Goal: Task Accomplishment & Management: Manage account settings

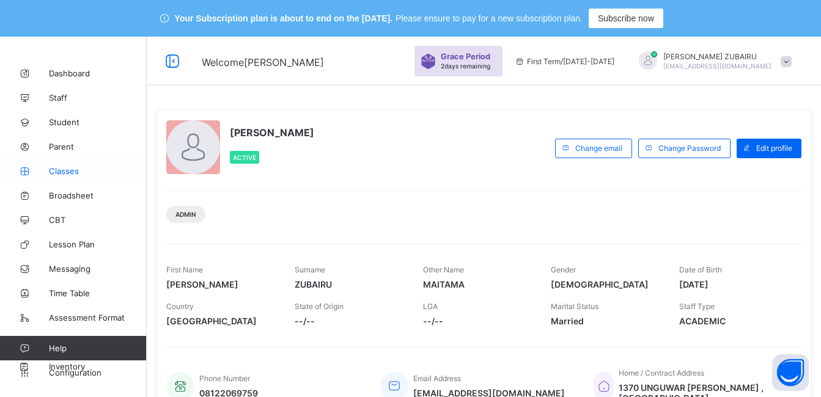
drag, startPoint x: 0, startPoint y: 0, endPoint x: 56, endPoint y: 172, distance: 181.3
click at [56, 172] on span "Classes" at bounding box center [98, 171] width 98 height 10
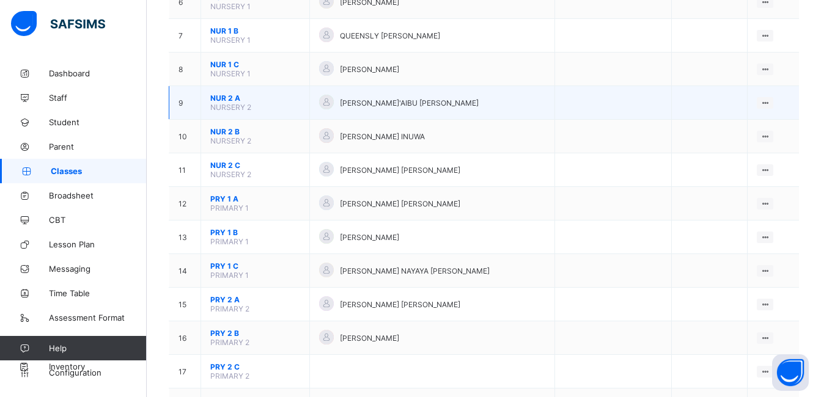
scroll to position [367, 0]
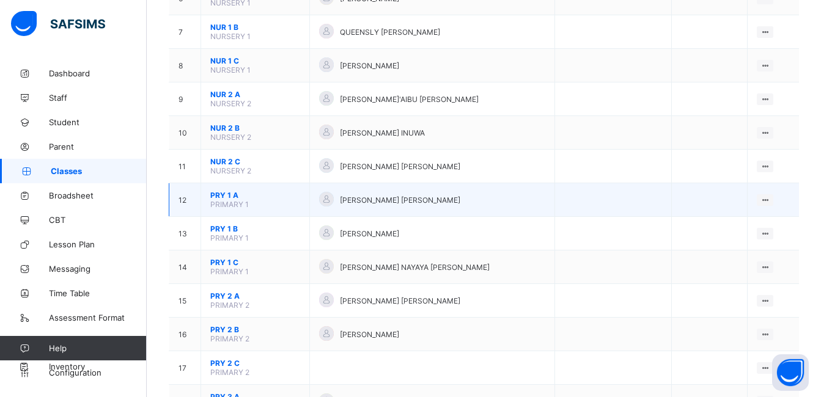
click at [227, 194] on span "PRY 1 A" at bounding box center [255, 195] width 90 height 9
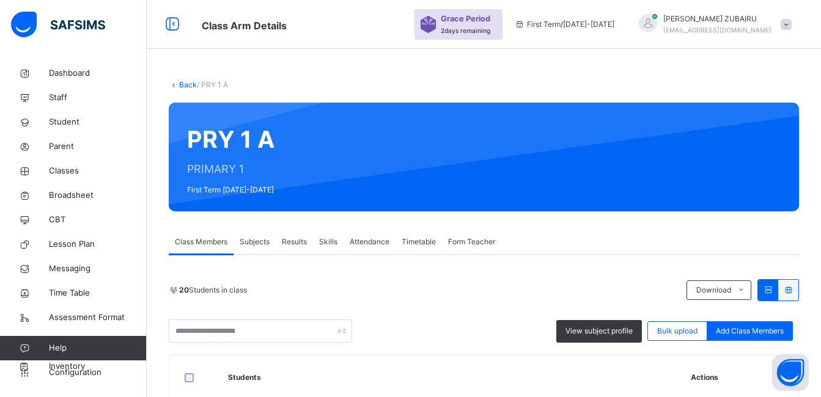
scroll to position [367, 0]
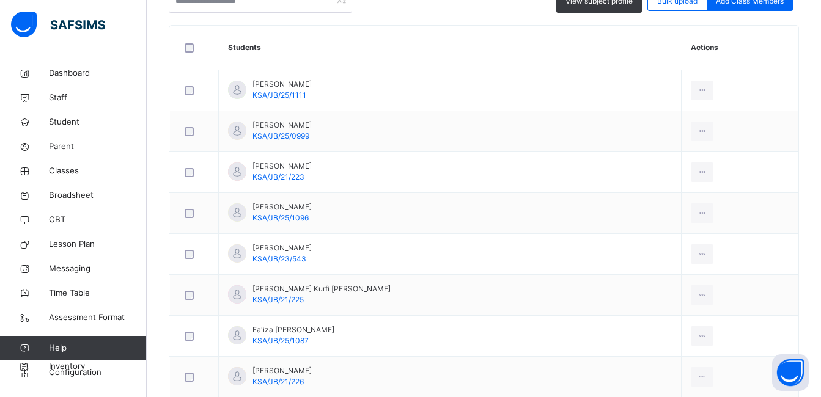
click at [185, 121] on div "Back / PRY 1 A PRY 1 A PRIMARY 1 First Term [DATE]-[DATE] Class Members Subject…" at bounding box center [484, 343] width 674 height 1225
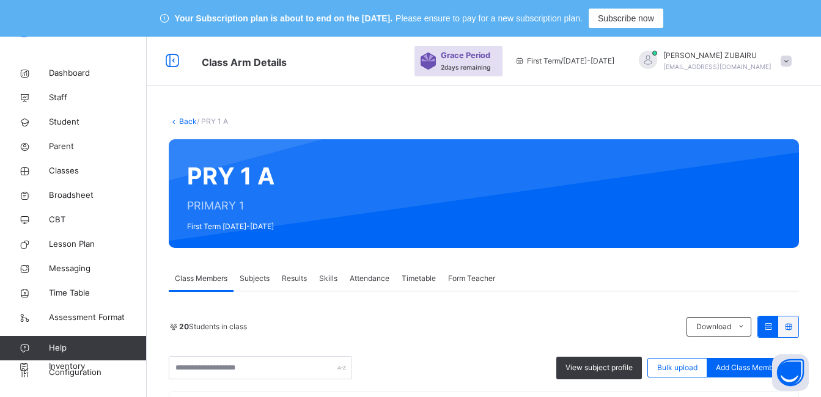
click at [181, 120] on link "Back" at bounding box center [188, 121] width 18 height 9
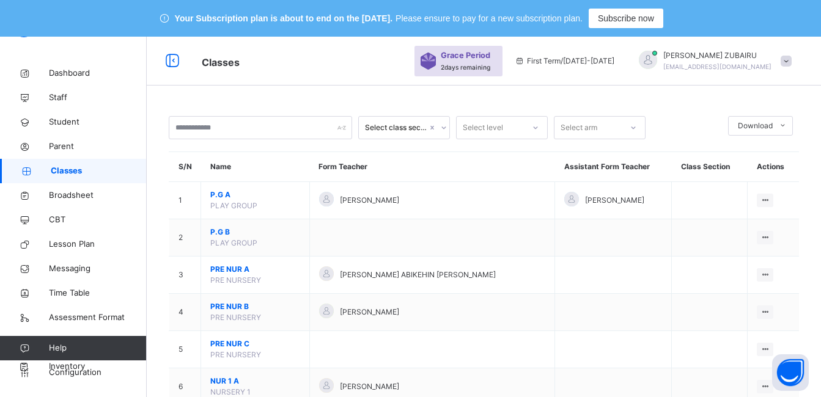
scroll to position [367, 0]
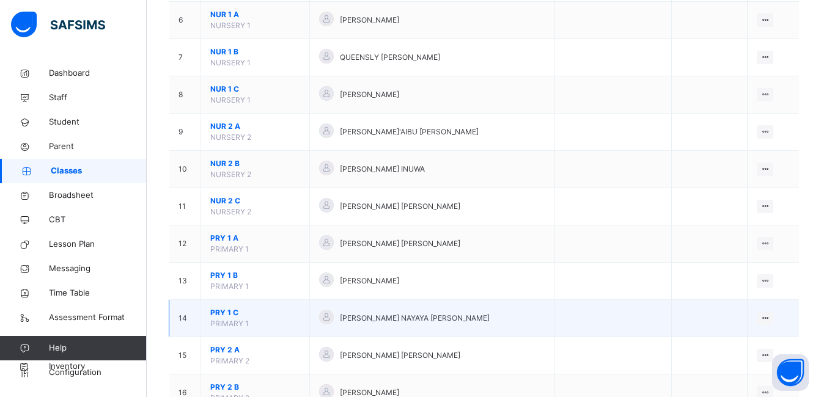
click at [229, 312] on span "PRY 1 C" at bounding box center [255, 312] width 90 height 11
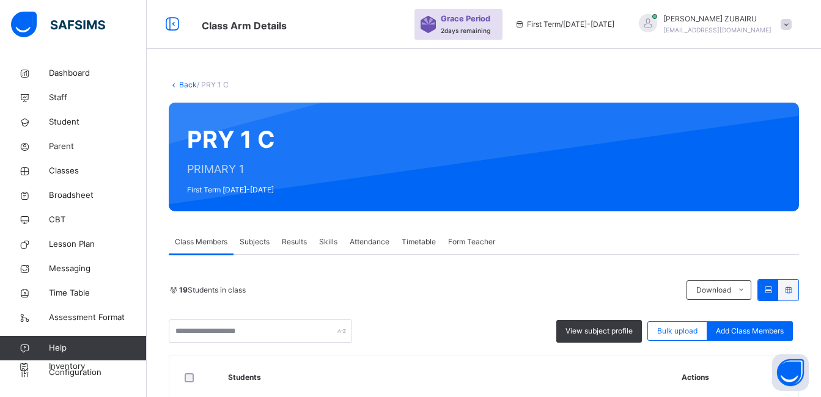
scroll to position [367, 0]
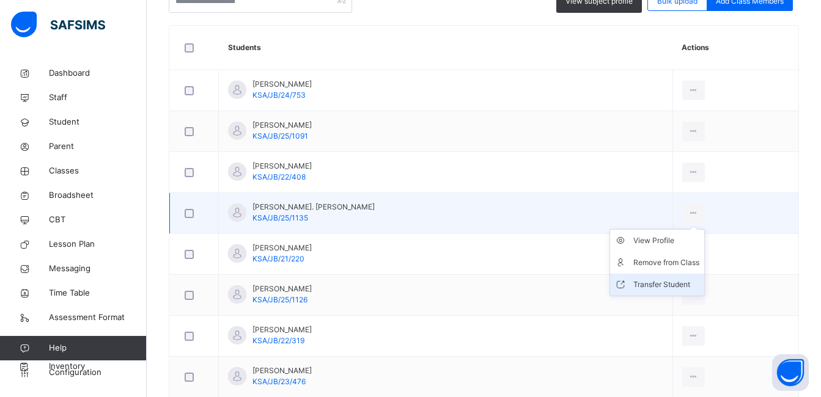
click at [656, 284] on div "Transfer Student" at bounding box center [666, 285] width 66 height 12
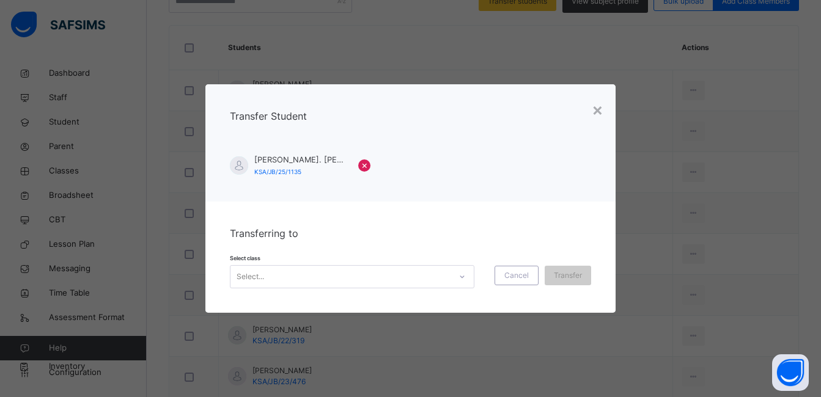
click at [461, 276] on icon at bounding box center [461, 277] width 7 height 12
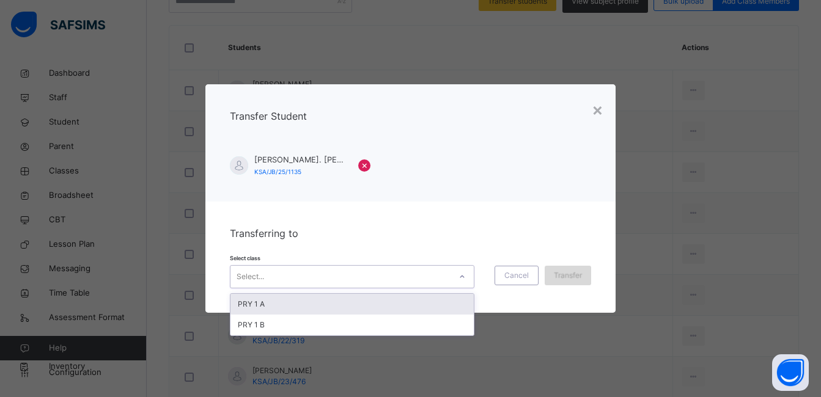
click at [422, 301] on div "PRY 1 A" at bounding box center [351, 304] width 243 height 21
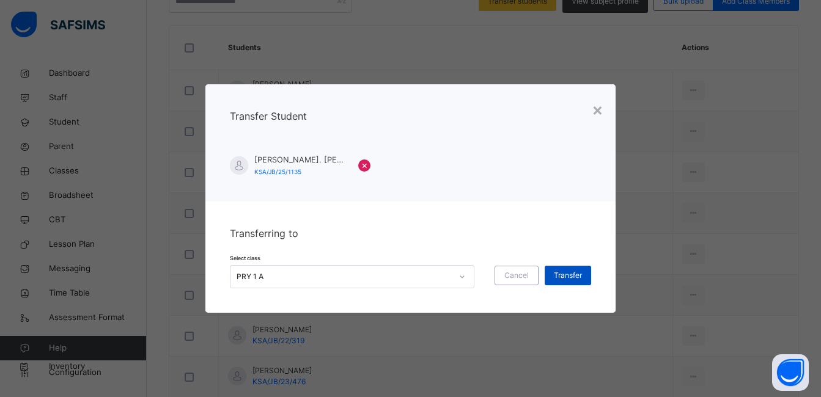
click at [578, 274] on span "Transfer" at bounding box center [568, 275] width 28 height 11
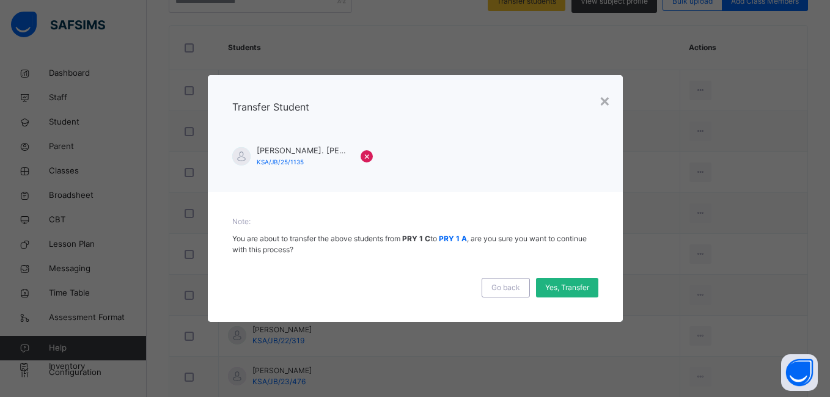
click at [571, 287] on span "Yes, Transfer" at bounding box center [567, 287] width 44 height 11
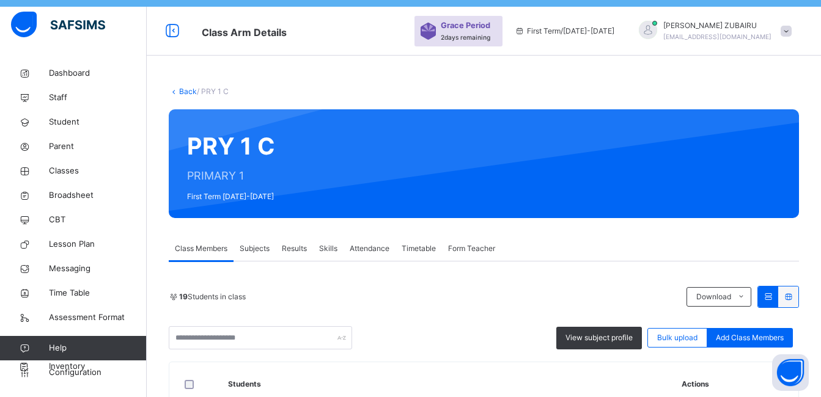
scroll to position [0, 0]
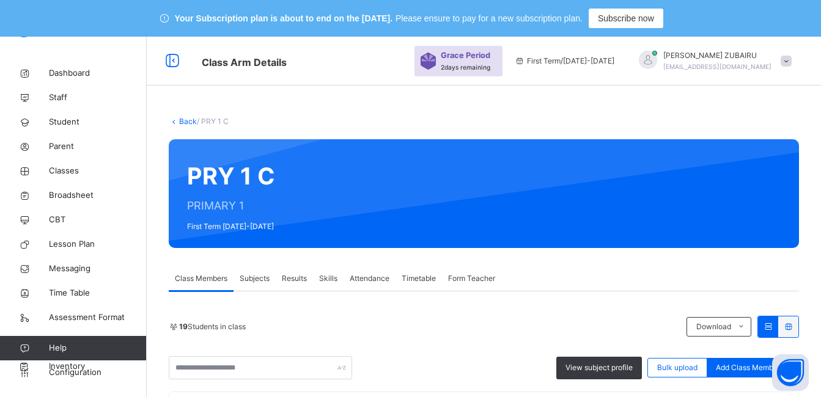
click at [182, 121] on link "Back" at bounding box center [188, 121] width 18 height 9
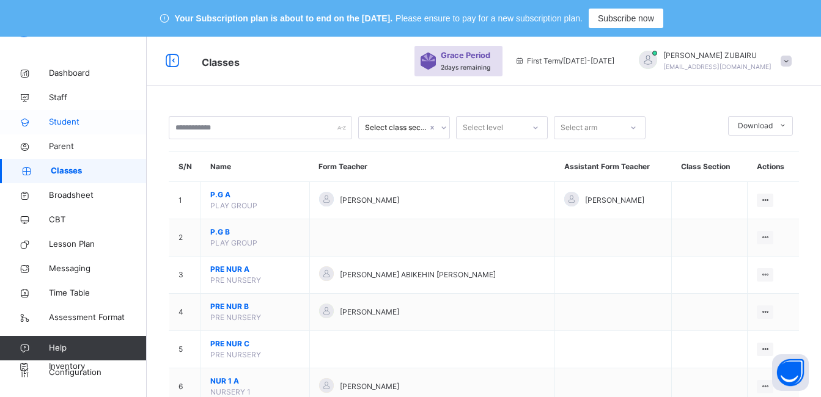
click at [55, 123] on span "Student" at bounding box center [98, 122] width 98 height 12
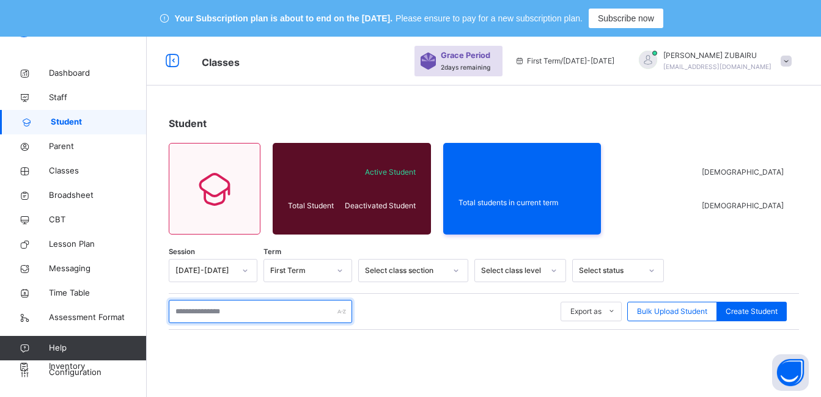
drag, startPoint x: 198, startPoint y: 315, endPoint x: 205, endPoint y: 309, distance: 8.7
click at [200, 315] on input "text" at bounding box center [260, 311] width 183 height 23
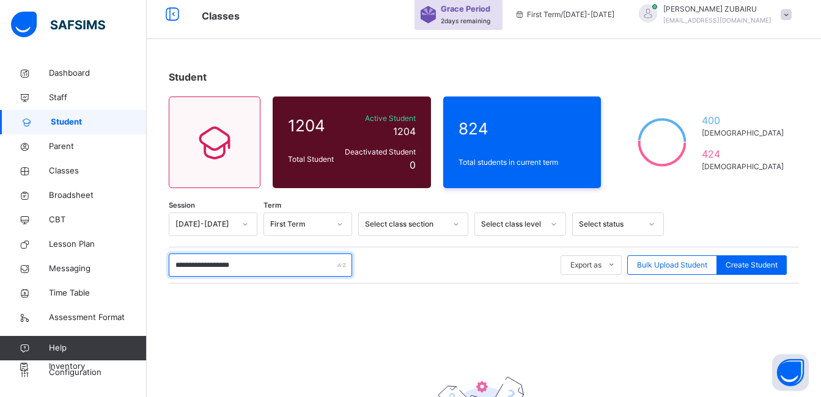
scroll to position [183, 0]
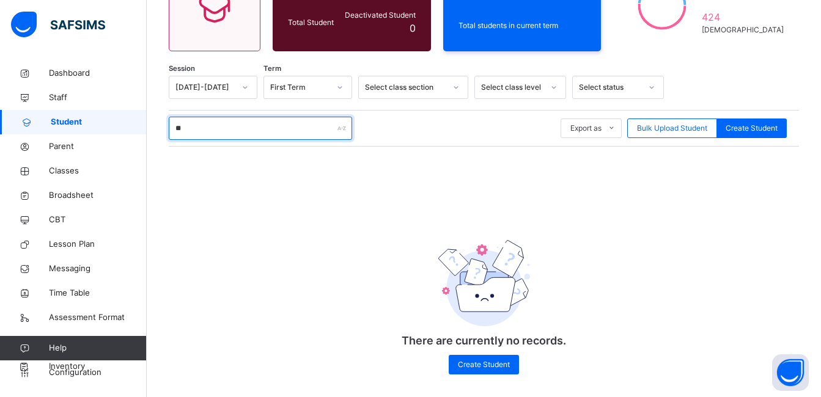
type input "*"
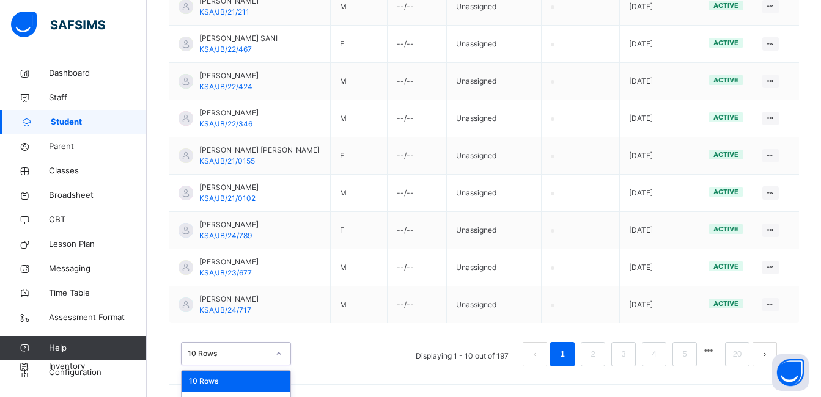
scroll to position [458, 0]
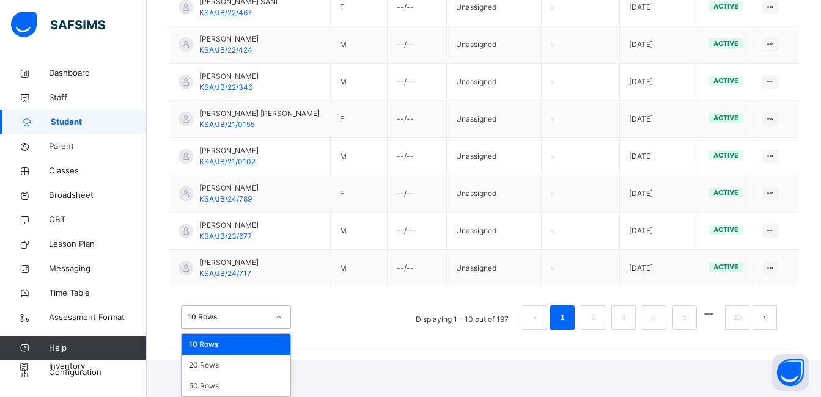
click at [274, 329] on div "option 10 Rows focused, 1 of 3. 3 results available. Use Up and Down to choose …" at bounding box center [236, 317] width 110 height 23
click at [242, 384] on div "50 Rows" at bounding box center [236, 386] width 109 height 21
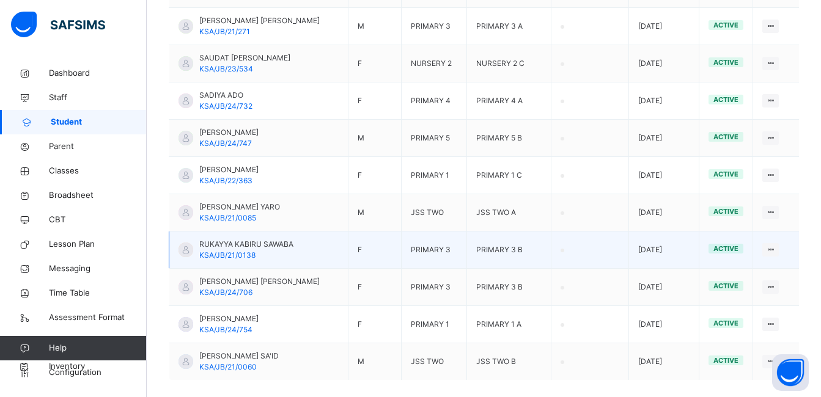
scroll to position [1913, 0]
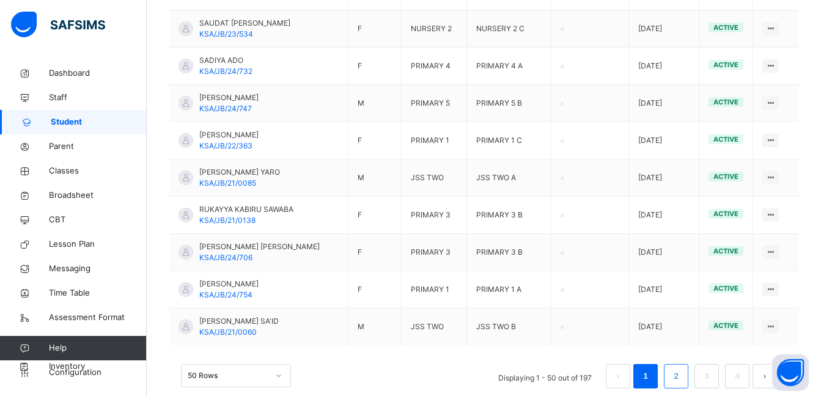
click at [679, 369] on link "2" at bounding box center [676, 377] width 12 height 16
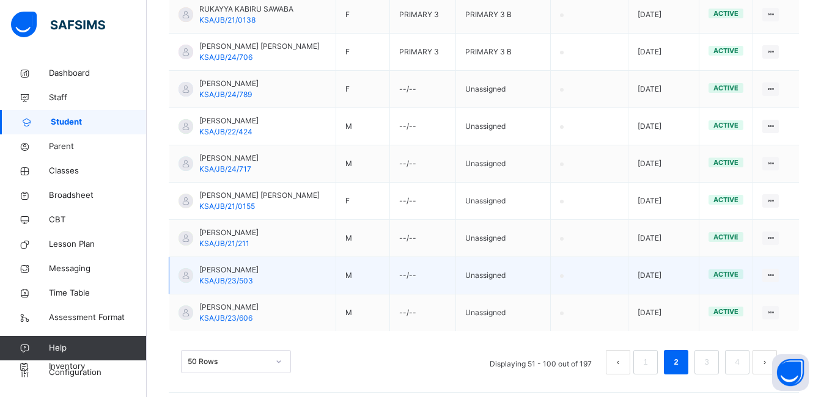
scroll to position [1935, 0]
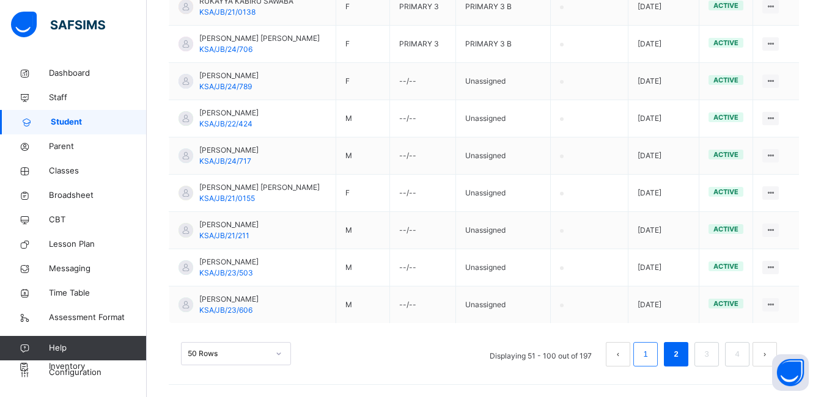
click at [651, 350] on link "1" at bounding box center [645, 355] width 12 height 16
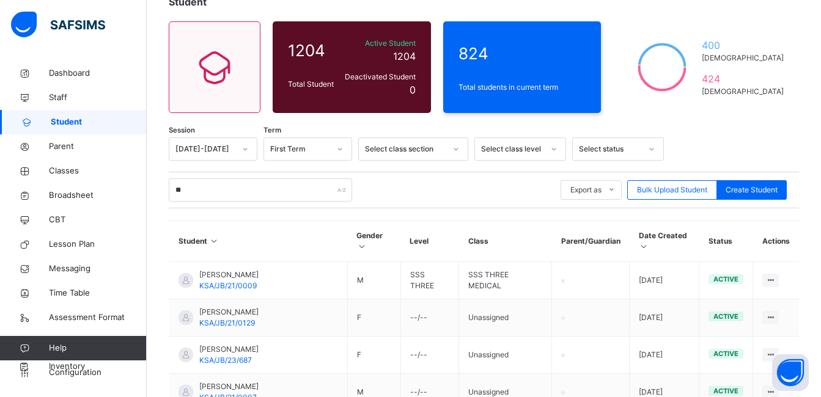
scroll to position [79, 0]
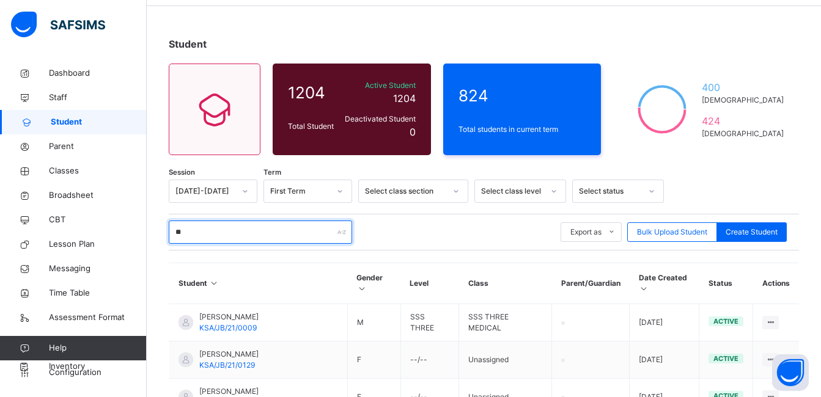
click at [207, 229] on input "**" at bounding box center [260, 232] width 183 height 23
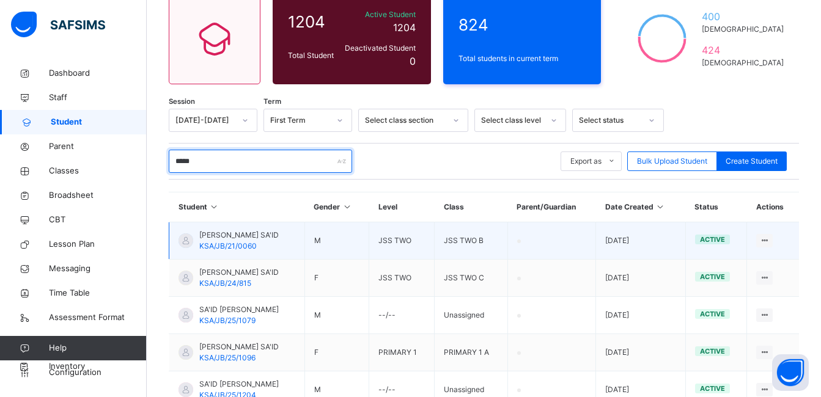
scroll to position [202, 0]
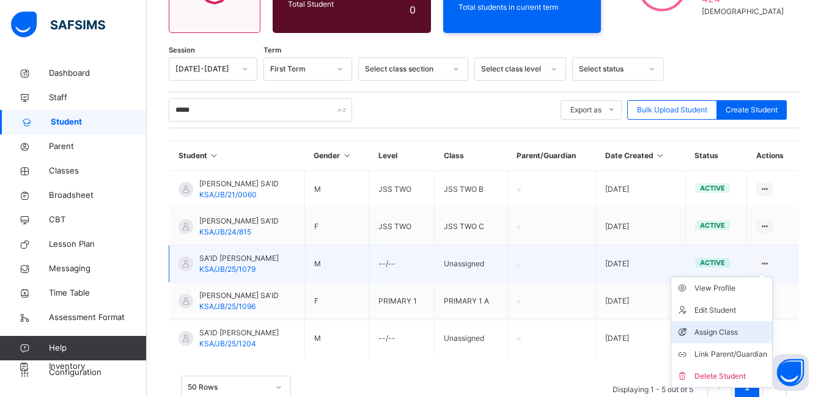
click at [727, 332] on div "Assign Class" at bounding box center [730, 332] width 73 height 12
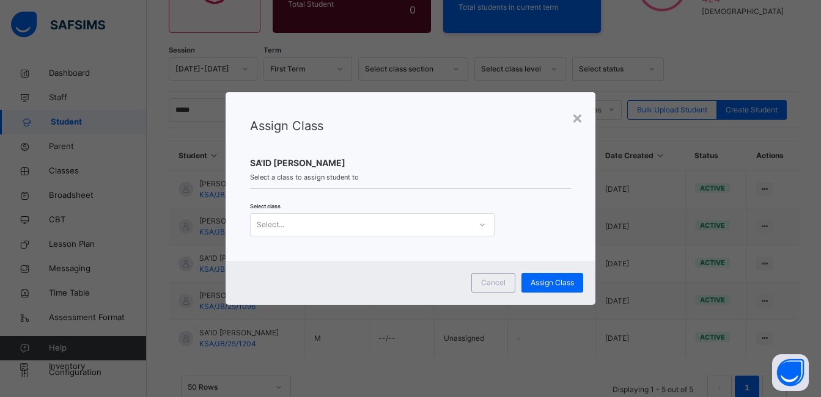
click at [479, 224] on icon at bounding box center [482, 225] width 7 height 12
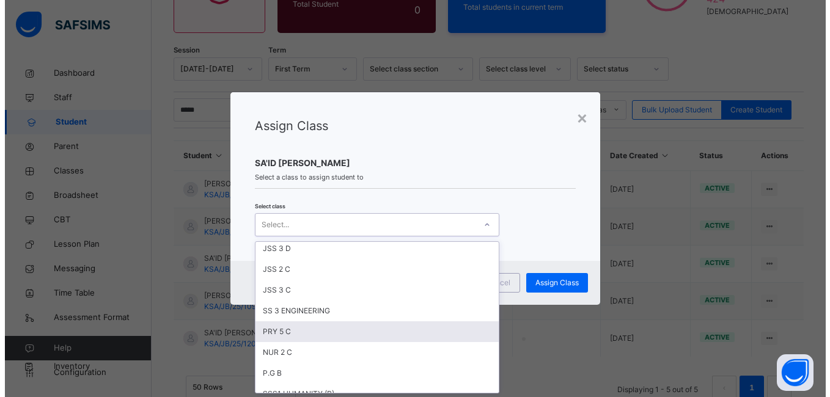
scroll to position [888, 0]
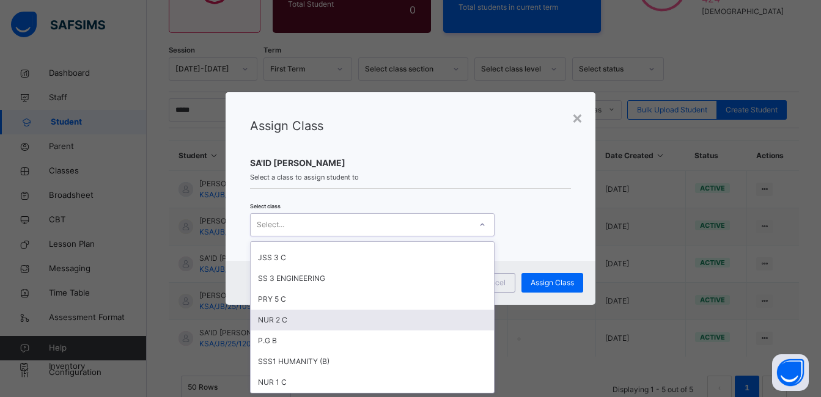
click at [309, 319] on div "NUR 2 C" at bounding box center [372, 320] width 243 height 21
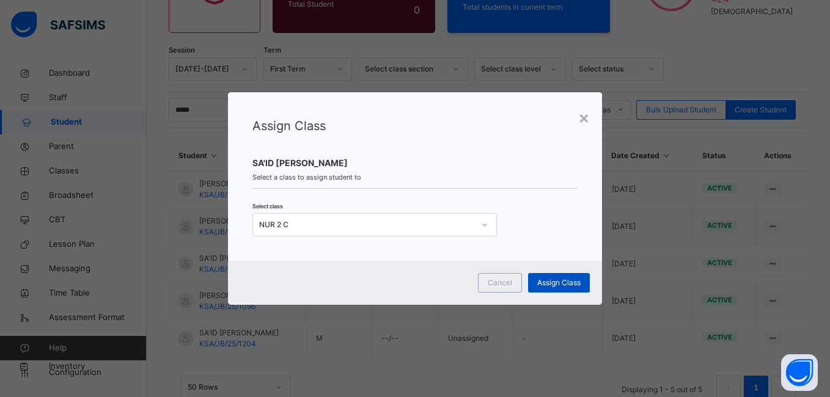
click at [560, 278] on span "Assign Class" at bounding box center [558, 282] width 43 height 11
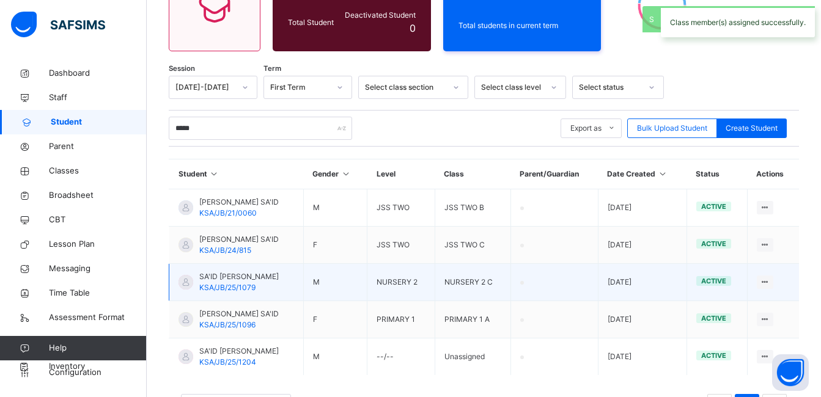
scroll to position [202, 0]
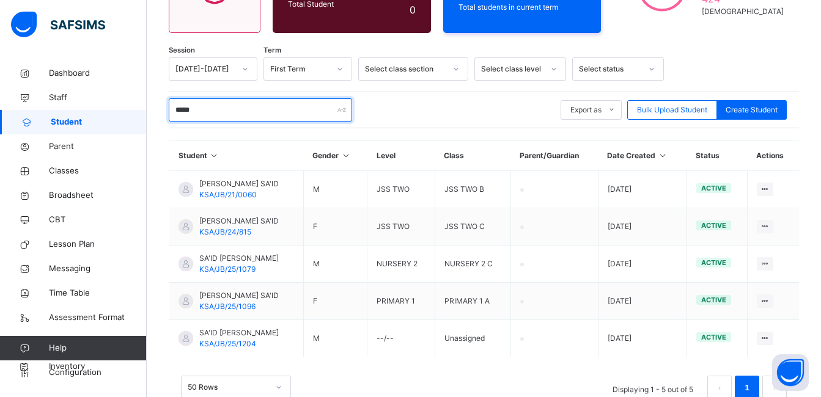
click at [263, 112] on input "*****" at bounding box center [260, 109] width 183 height 23
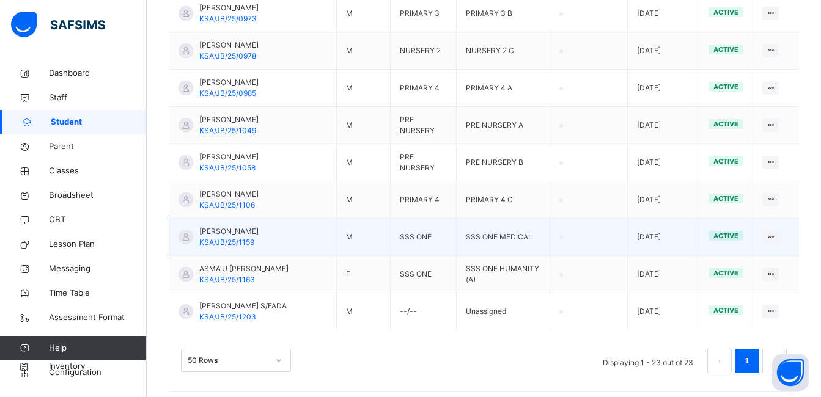
scroll to position [928, 0]
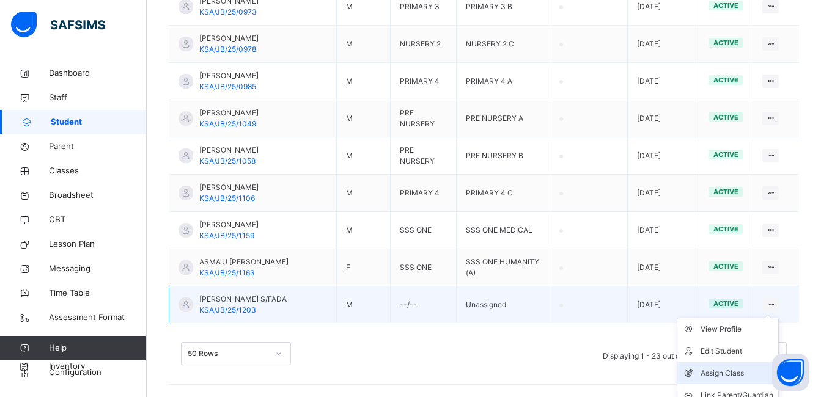
click at [734, 371] on div "Assign Class" at bounding box center [736, 373] width 73 height 12
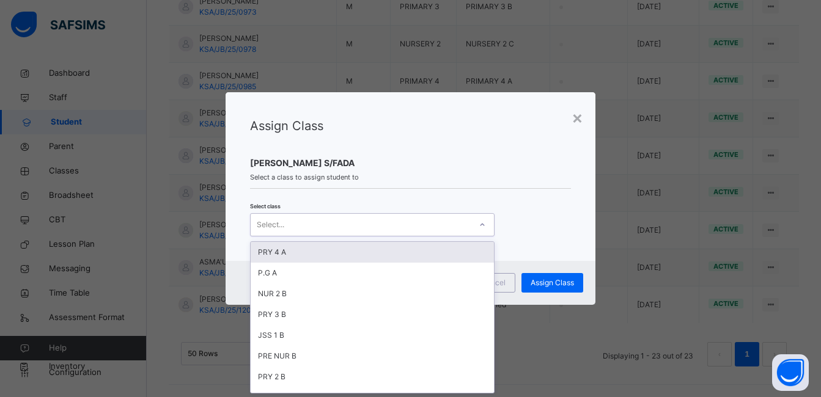
click at [475, 222] on div at bounding box center [482, 225] width 21 height 20
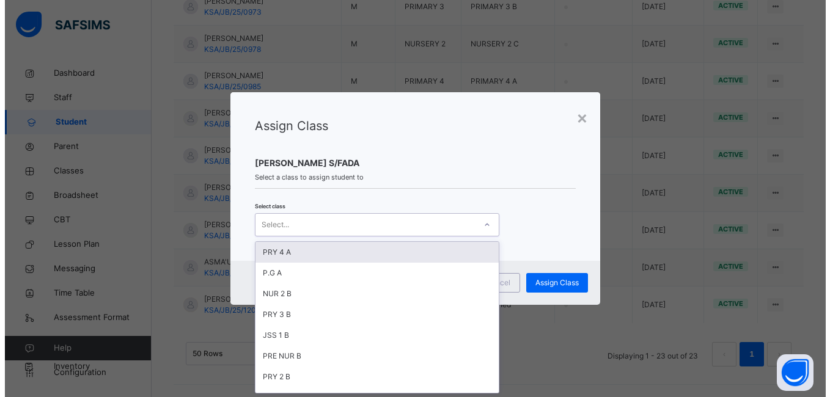
scroll to position [0, 0]
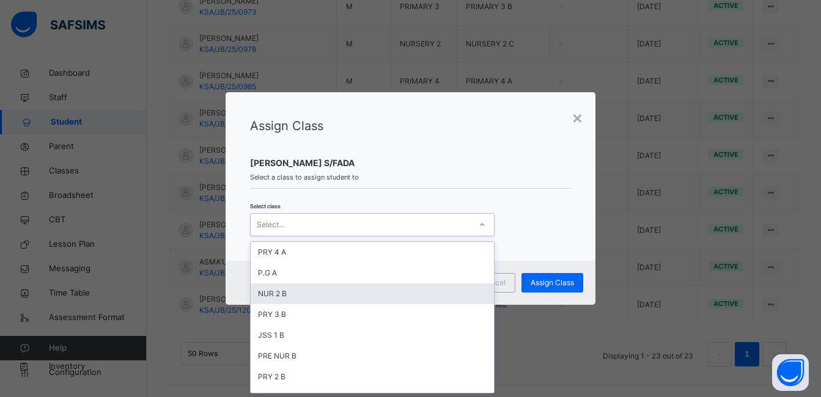
click at [403, 296] on div "NUR 2 B" at bounding box center [372, 294] width 243 height 21
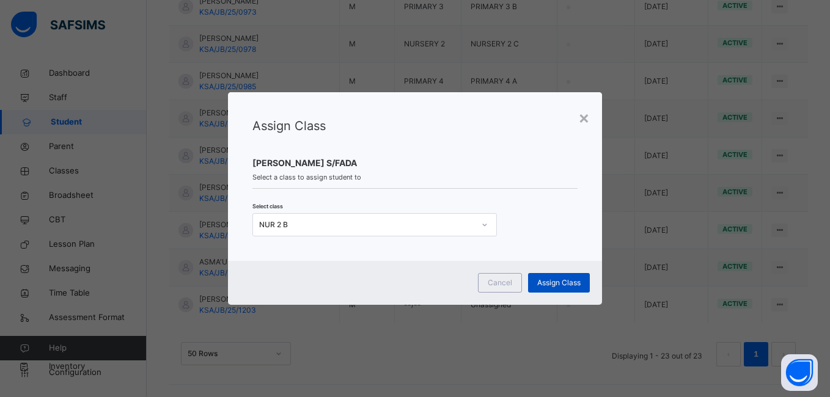
click at [555, 285] on span "Assign Class" at bounding box center [558, 282] width 43 height 11
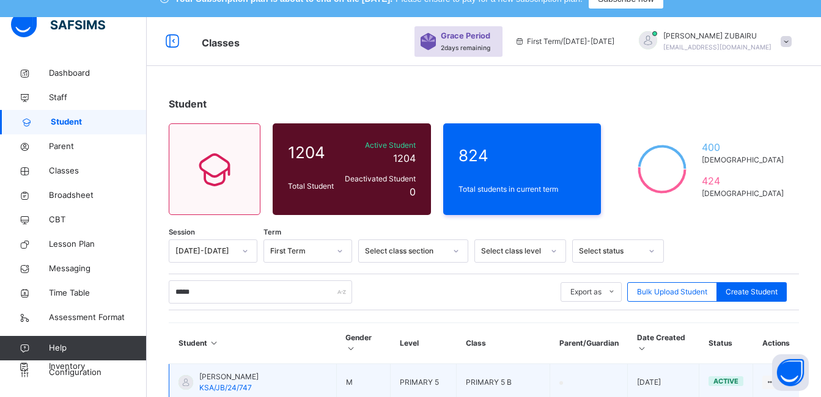
scroll to position [101, 0]
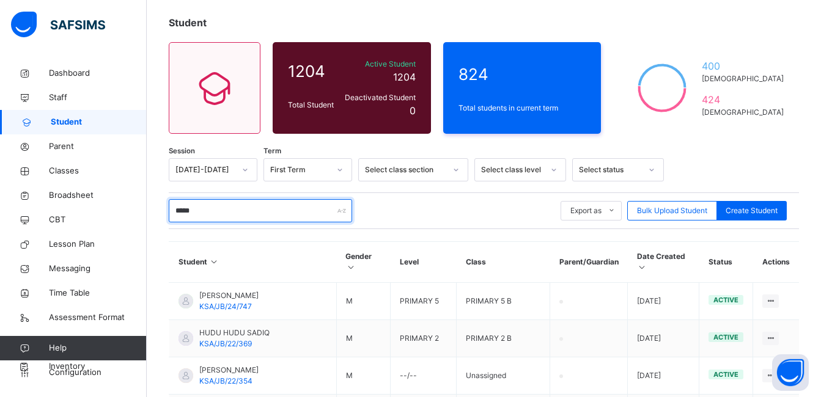
click at [231, 199] on input "*****" at bounding box center [260, 210] width 183 height 23
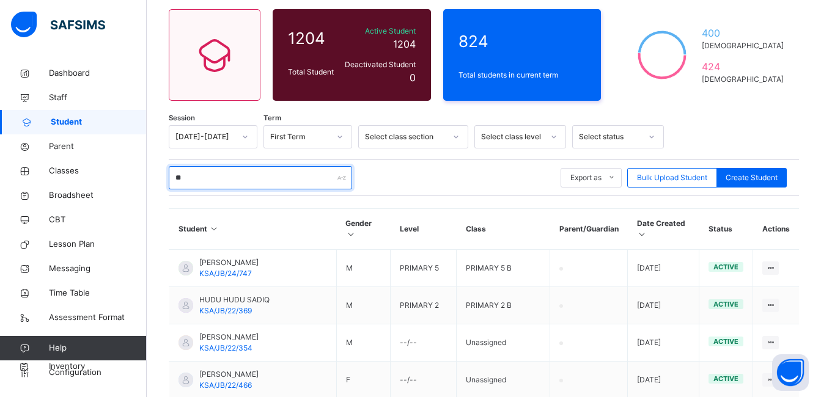
type input "*"
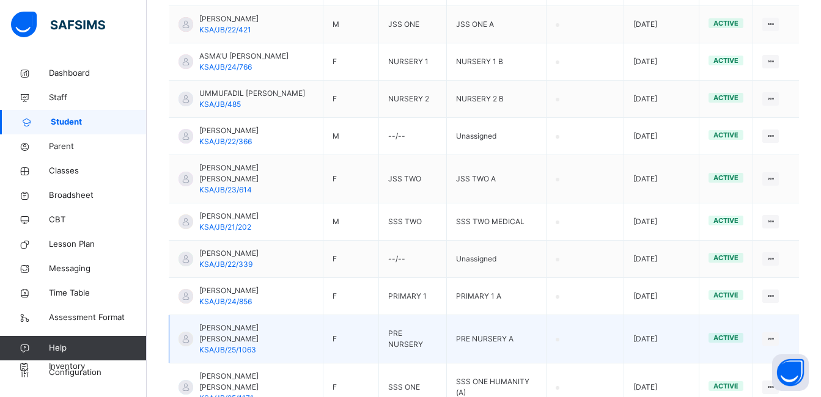
scroll to position [534, 0]
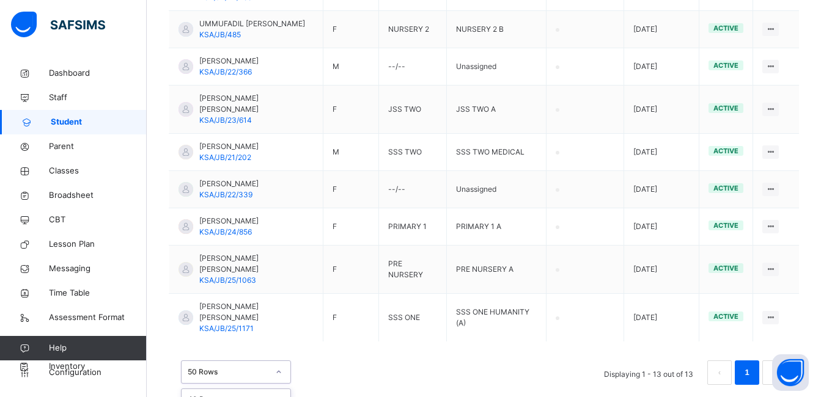
click at [428, 336] on div "option 20 Rows focused, 2 of 3. 3 results available. Use Up and Down to choose …" at bounding box center [484, 366] width 630 height 61
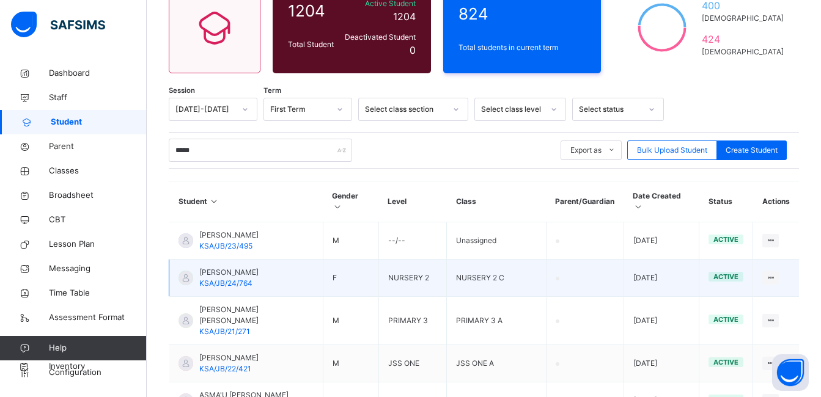
scroll to position [167, 0]
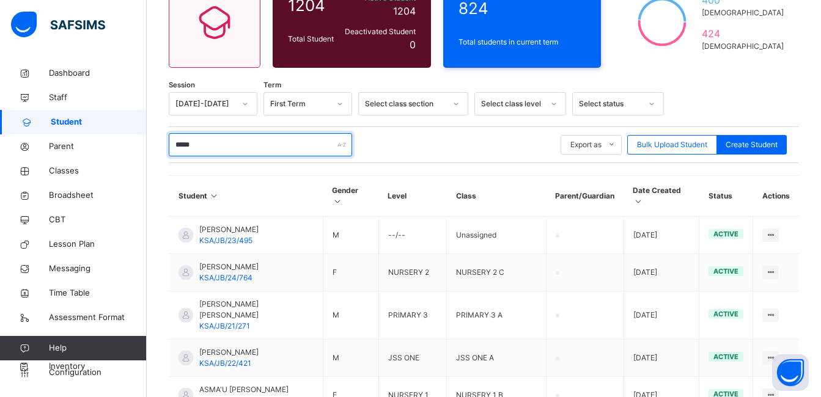
click at [226, 144] on input "*****" at bounding box center [260, 144] width 183 height 23
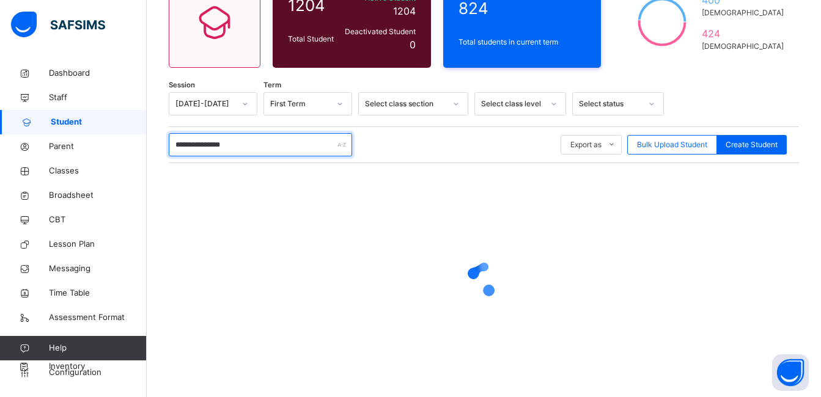
type input "**********"
